Goal: Information Seeking & Learning: Find contact information

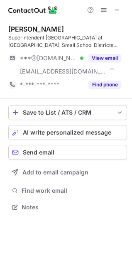
scroll to position [202, 132]
drag, startPoint x: 47, startPoint y: 29, endPoint x: 59, endPoint y: 28, distance: 12.1
click at [59, 28] on div "Eric Bonniksen" at bounding box center [67, 29] width 119 height 8
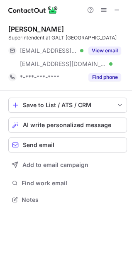
scroll to position [202, 132]
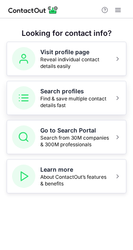
click at [62, 100] on span "Find & save multiple contact details fast" at bounding box center [74, 101] width 69 height 13
click at [84, 9] on div at bounding box center [66, 9] width 133 height 18
click at [115, 13] on span at bounding box center [118, 10] width 7 height 7
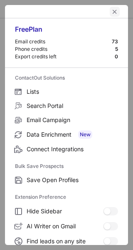
click at [111, 13] on span "left-button" at bounding box center [114, 11] width 7 height 7
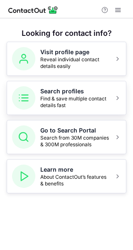
click at [73, 99] on span "Find & save multiple contact details fast" at bounding box center [74, 101] width 69 height 13
click at [65, 61] on span "Reveal individual contact details easily" at bounding box center [74, 62] width 69 height 13
click at [84, 6] on div "Help & Support" at bounding box center [66, 9] width 133 height 18
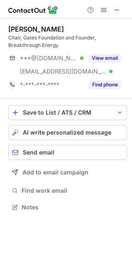
scroll to position [202, 132]
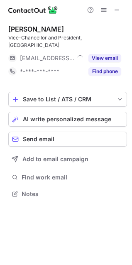
scroll to position [188, 132]
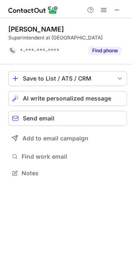
scroll to position [175, 132]
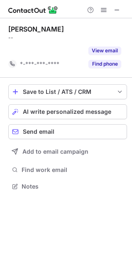
scroll to position [168, 132]
